Goal: Transaction & Acquisition: Download file/media

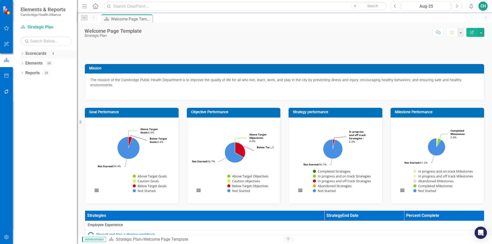
click at [22, 55] on icon "Dropdown" at bounding box center [22, 54] width 4 height 3
click at [33, 63] on link "Strategic Plan" at bounding box center [52, 63] width 49 height 6
click at [21, 111] on icon "Dropdown" at bounding box center [22, 112] width 4 height 3
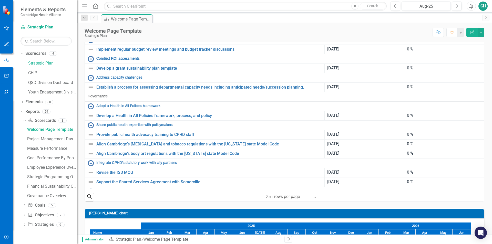
scroll to position [205, 0]
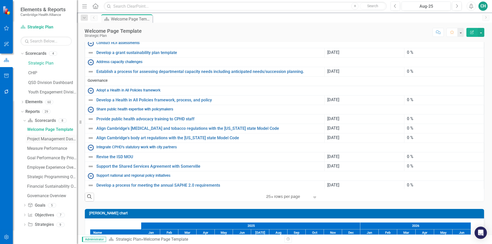
click at [64, 140] on div "Project Management Dashboard" at bounding box center [52, 139] width 50 height 5
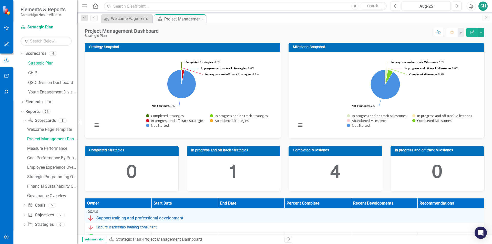
click at [453, 31] on icon "Favorite" at bounding box center [451, 32] width 5 height 4
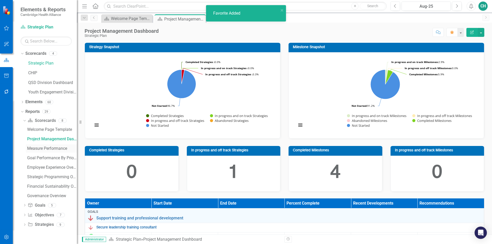
click at [48, 148] on div "Measure Performance" at bounding box center [52, 148] width 50 height 5
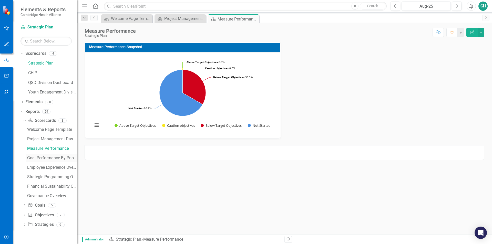
click at [57, 161] on link "Goal Performance By Priority Area" at bounding box center [51, 158] width 51 height 8
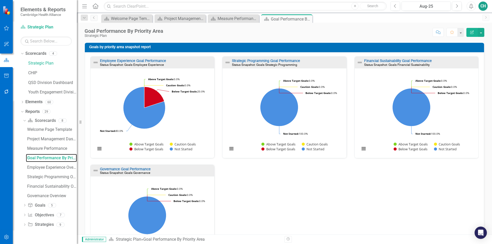
scroll to position [0, 0]
click at [44, 221] on div "Strategy Strategies" at bounding box center [41, 224] width 26 height 8
click at [25, 226] on icon "Dropdown" at bounding box center [25, 225] width 4 height 3
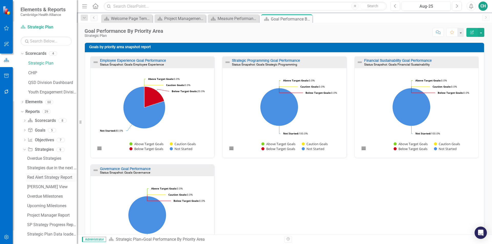
scroll to position [3, 0]
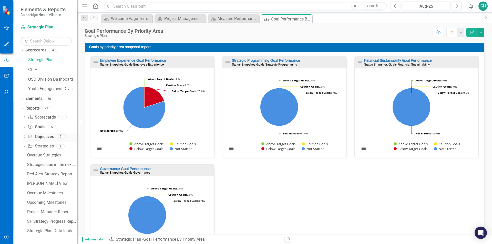
click at [25, 138] on icon "Dropdown" at bounding box center [25, 137] width 4 height 3
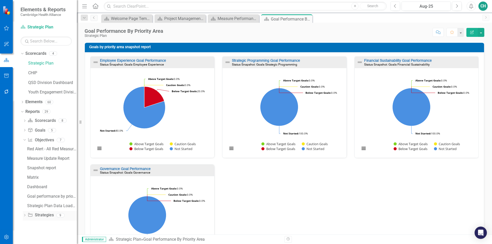
click at [25, 216] on icon "Dropdown" at bounding box center [25, 215] width 4 height 3
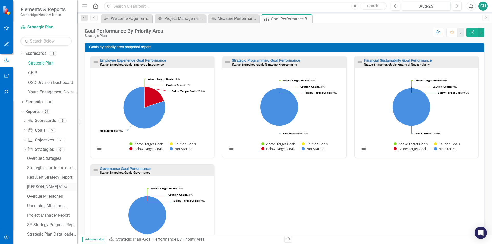
scroll to position [3, 0]
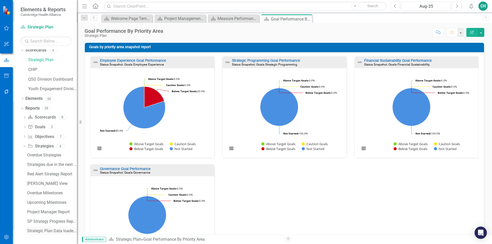
click at [56, 230] on div "Strategic Plan Data loader Template" at bounding box center [52, 231] width 50 height 5
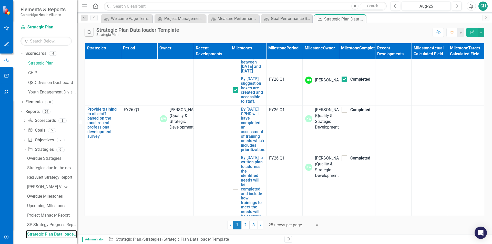
scroll to position [335, 0]
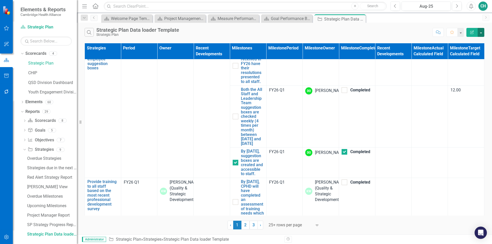
click at [481, 33] on button "button" at bounding box center [480, 32] width 7 height 9
click at [474, 62] on link "Excel Export to Excel" at bounding box center [463, 61] width 40 height 9
